Goal: Navigation & Orientation: Understand site structure

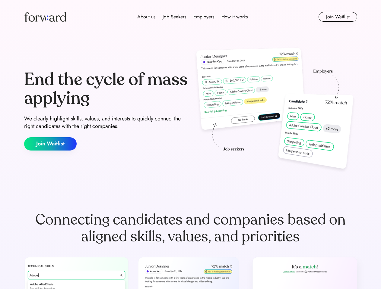
click at [190, 145] on div "End the cycle of mass applying We clearly highlight skills, values, and interes…" at bounding box center [190, 111] width 333 height 130
click at [191, 17] on div "About us Job Seekers Employers How it works" at bounding box center [193, 16] width 238 height 7
click at [45, 17] on img at bounding box center [45, 17] width 42 height 10
click at [192, 17] on div "About us Job Seekers Employers How it works" at bounding box center [193, 16] width 238 height 7
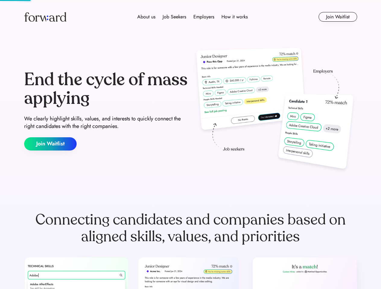
click at [146, 17] on div "About us" at bounding box center [146, 16] width 18 height 7
click at [174, 17] on div "Job Seekers" at bounding box center [175, 16] width 24 height 7
click at [204, 17] on div "Employers" at bounding box center [203, 16] width 21 height 7
click at [234, 17] on div "How it works" at bounding box center [234, 16] width 26 height 7
click at [337, 17] on button "Join Waitlist" at bounding box center [337, 17] width 39 height 10
